Goal: Find specific page/section: Find specific page/section

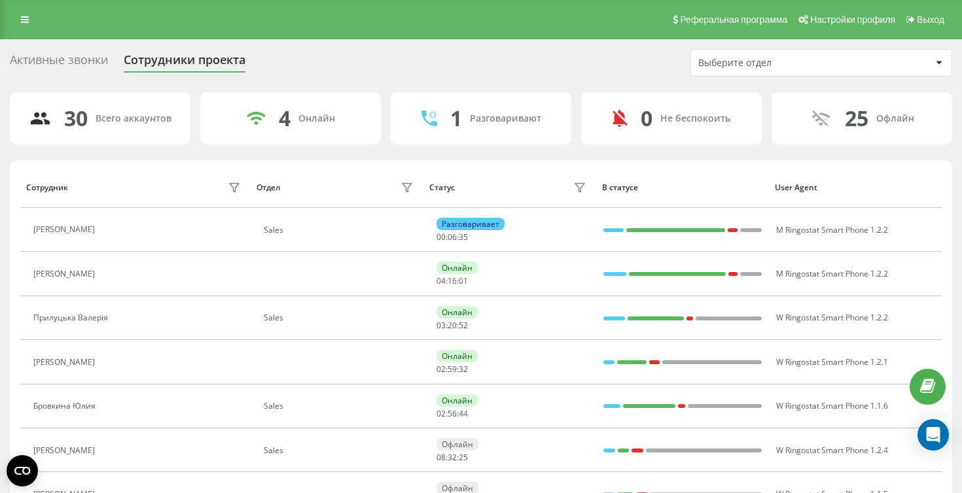
click at [49, 67] on div "Активные звонки" at bounding box center [59, 63] width 98 height 20
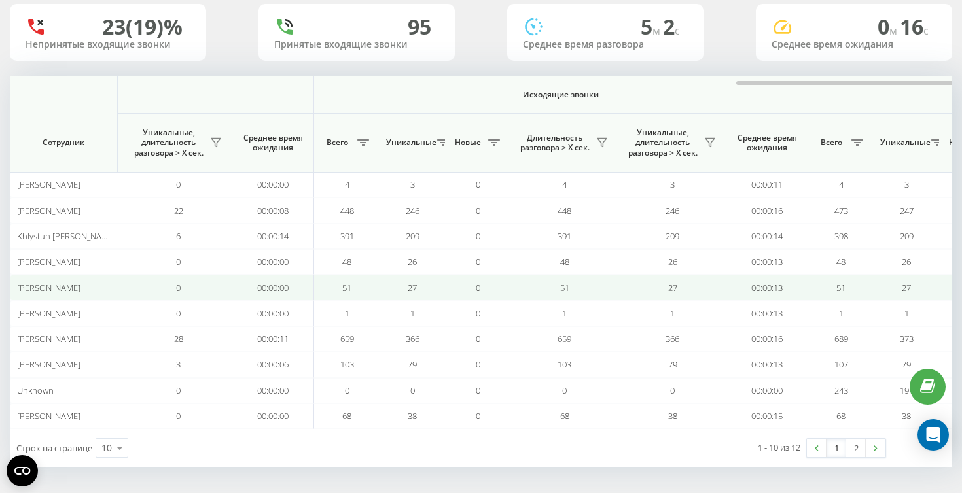
scroll to position [0, 883]
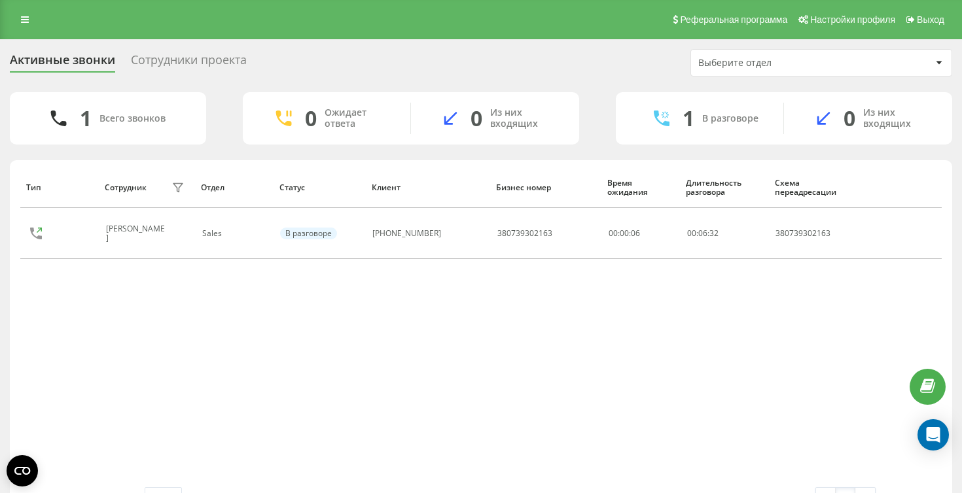
click at [175, 59] on div "Сотрудники проекта" at bounding box center [189, 63] width 116 height 20
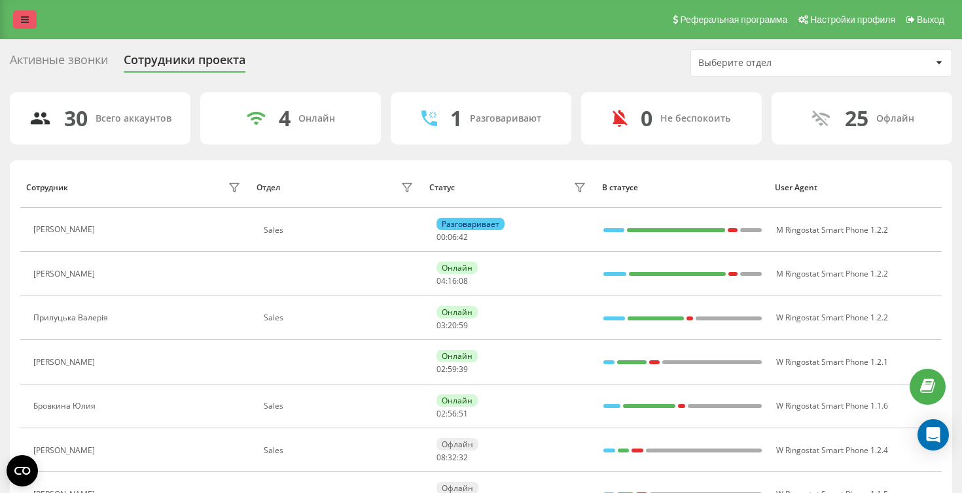
click at [25, 17] on icon at bounding box center [25, 19] width 8 height 9
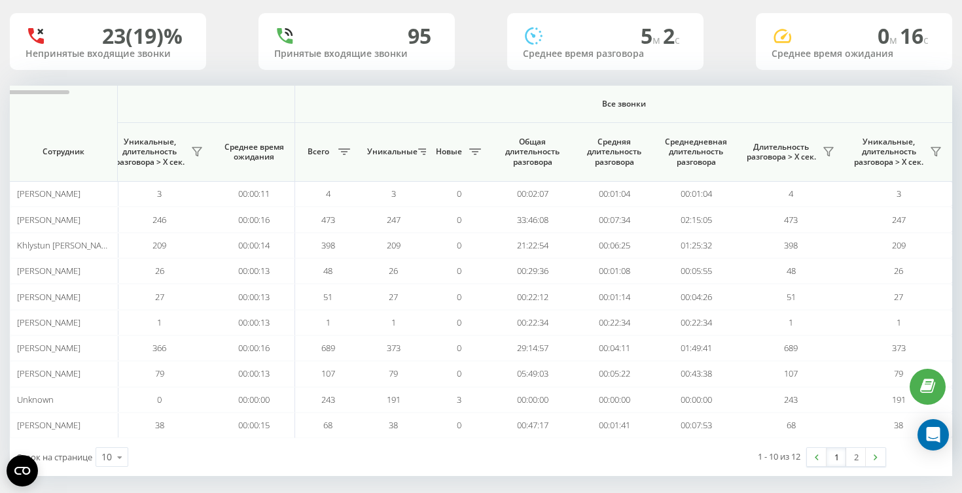
scroll to position [0, 883]
